Goal: Check status: Check status

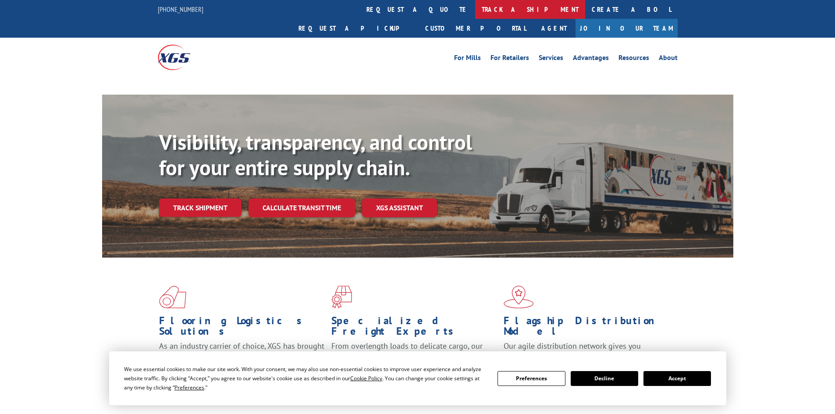
click at [475, 8] on link "track a shipment" at bounding box center [530, 9] width 110 height 19
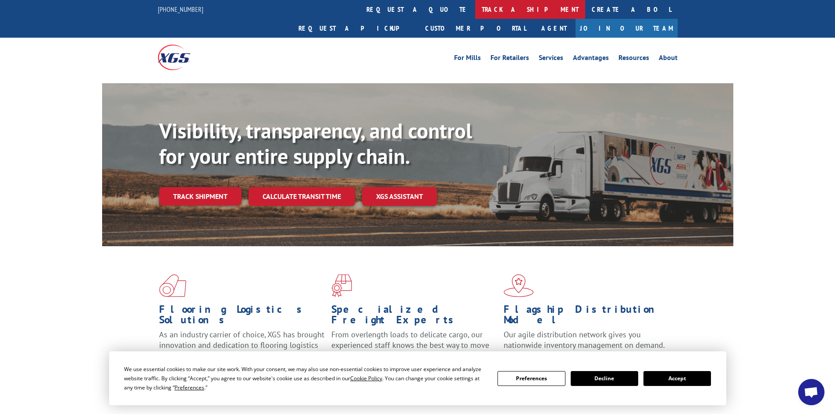
click at [475, 9] on link "track a shipment" at bounding box center [530, 9] width 110 height 19
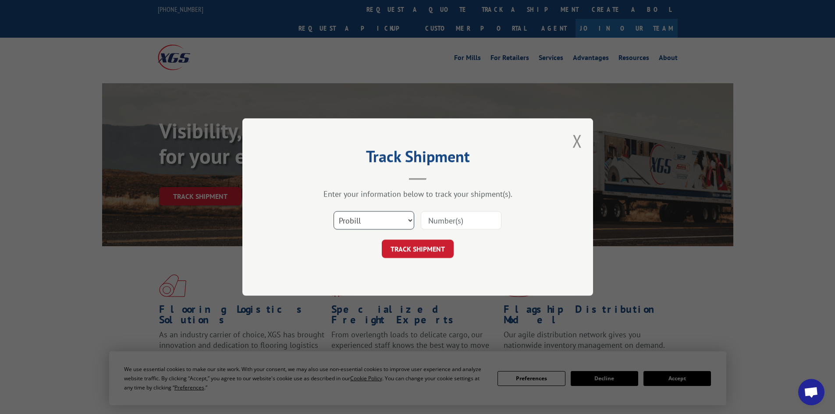
click at [374, 220] on select "Select category... Probill BOL PO" at bounding box center [373, 220] width 81 height 18
select select "bol"
click at [333, 211] on select "Select category... Probill BOL PO" at bounding box center [373, 220] width 81 height 18
click at [466, 220] on input at bounding box center [461, 220] width 81 height 18
paste input "7072116"
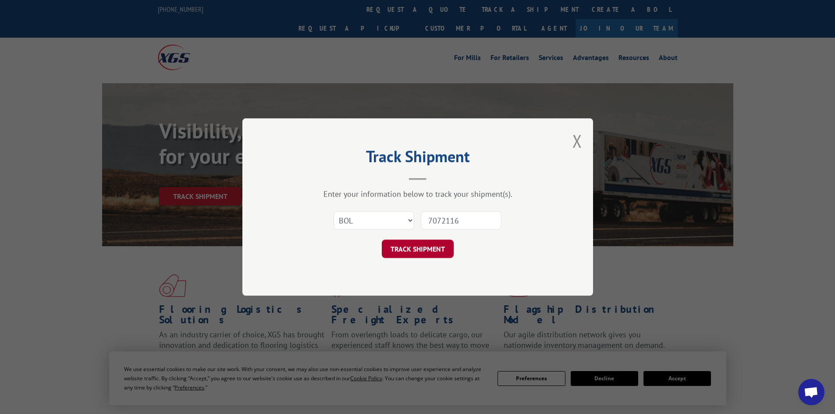
type input "7072116"
drag, startPoint x: 403, startPoint y: 253, endPoint x: 301, endPoint y: 270, distance: 102.6
click at [402, 252] on button "TRACK SHIPMENT" at bounding box center [418, 249] width 72 height 18
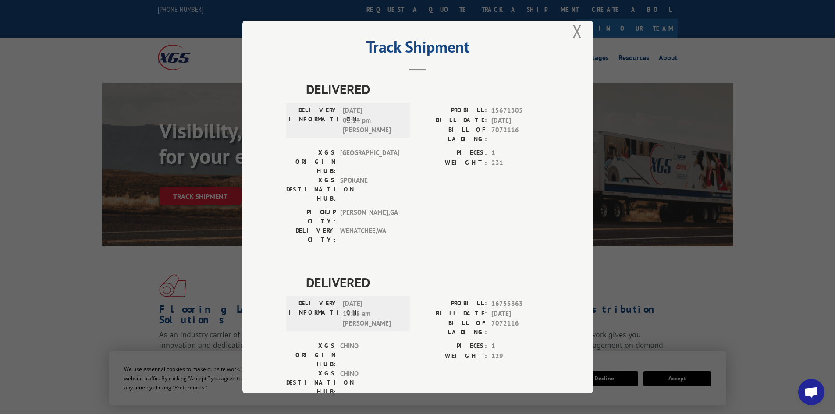
scroll to position [22, 0]
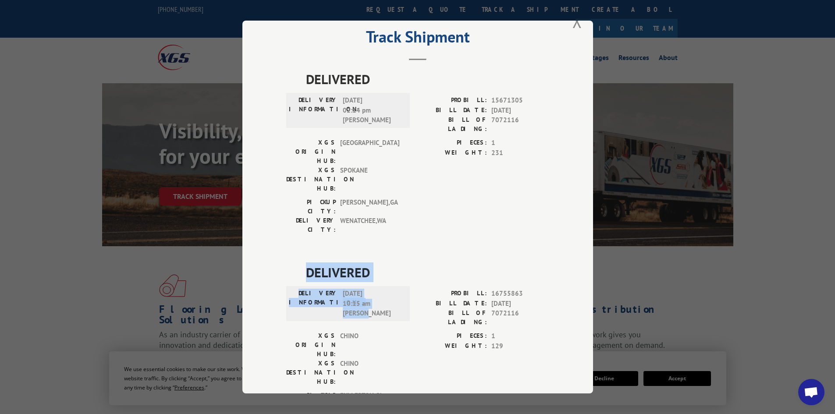
drag, startPoint x: 302, startPoint y: 222, endPoint x: 372, endPoint y: 268, distance: 83.7
click at [372, 268] on div "DELIVERED DELIVERY INFORMATION: [DATE] 10:15 am [PERSON_NAME]: 16755863 BILL DA…" at bounding box center [417, 347] width 263 height 170
copy div "DELIVERED DELIVERY INFORMATION: [DATE] 10:15 am [PERSON_NAME]"
click at [45, 257] on div "Track Shipment DELIVERED DELIVERY INFORMATION: [DATE] 02:14 pm [PERSON_NAME]: 1…" at bounding box center [417, 207] width 835 height 414
